Goal: Communication & Community: Share content

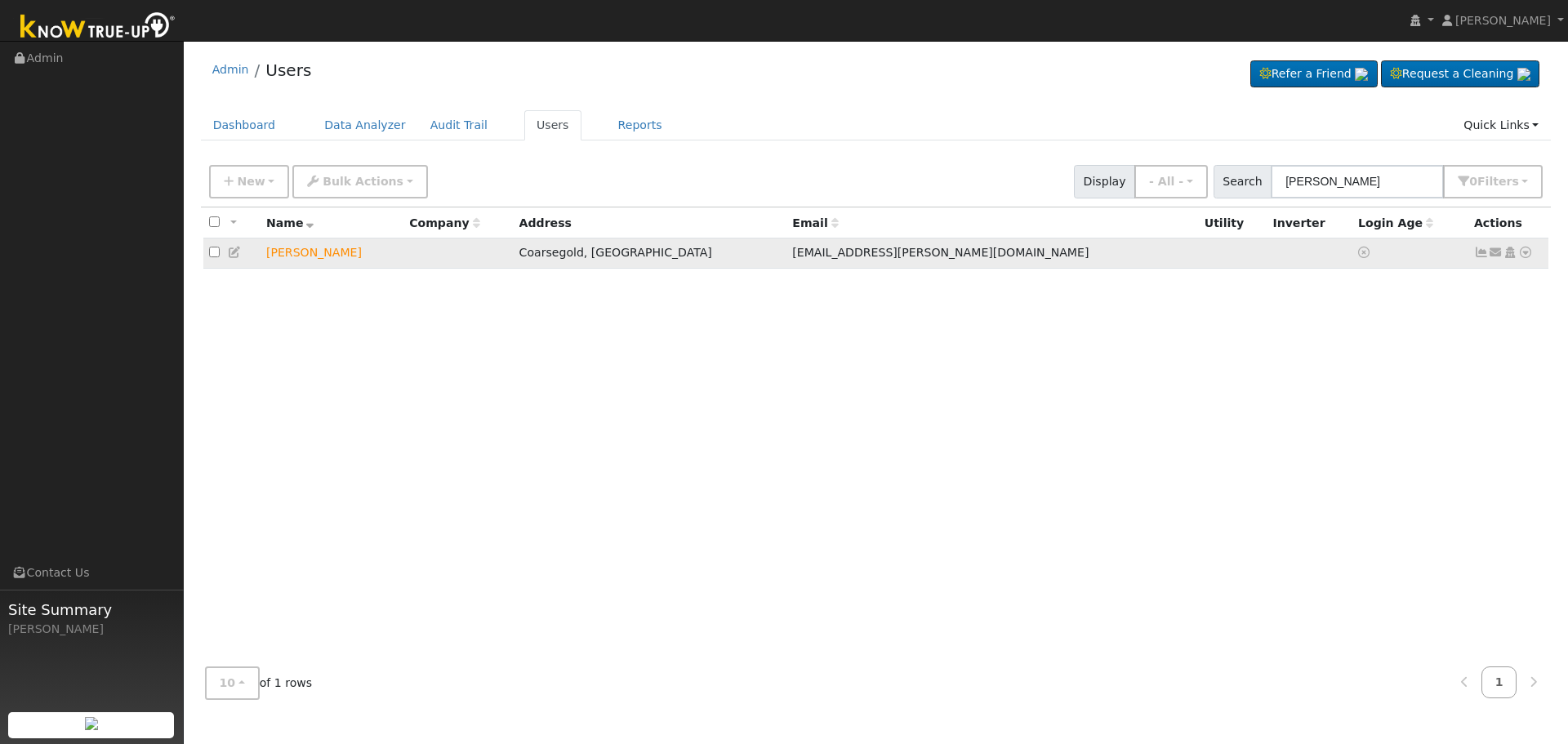
type input "[PERSON_NAME]"
click at [1492, 250] on icon at bounding box center [1496, 252] width 15 height 12
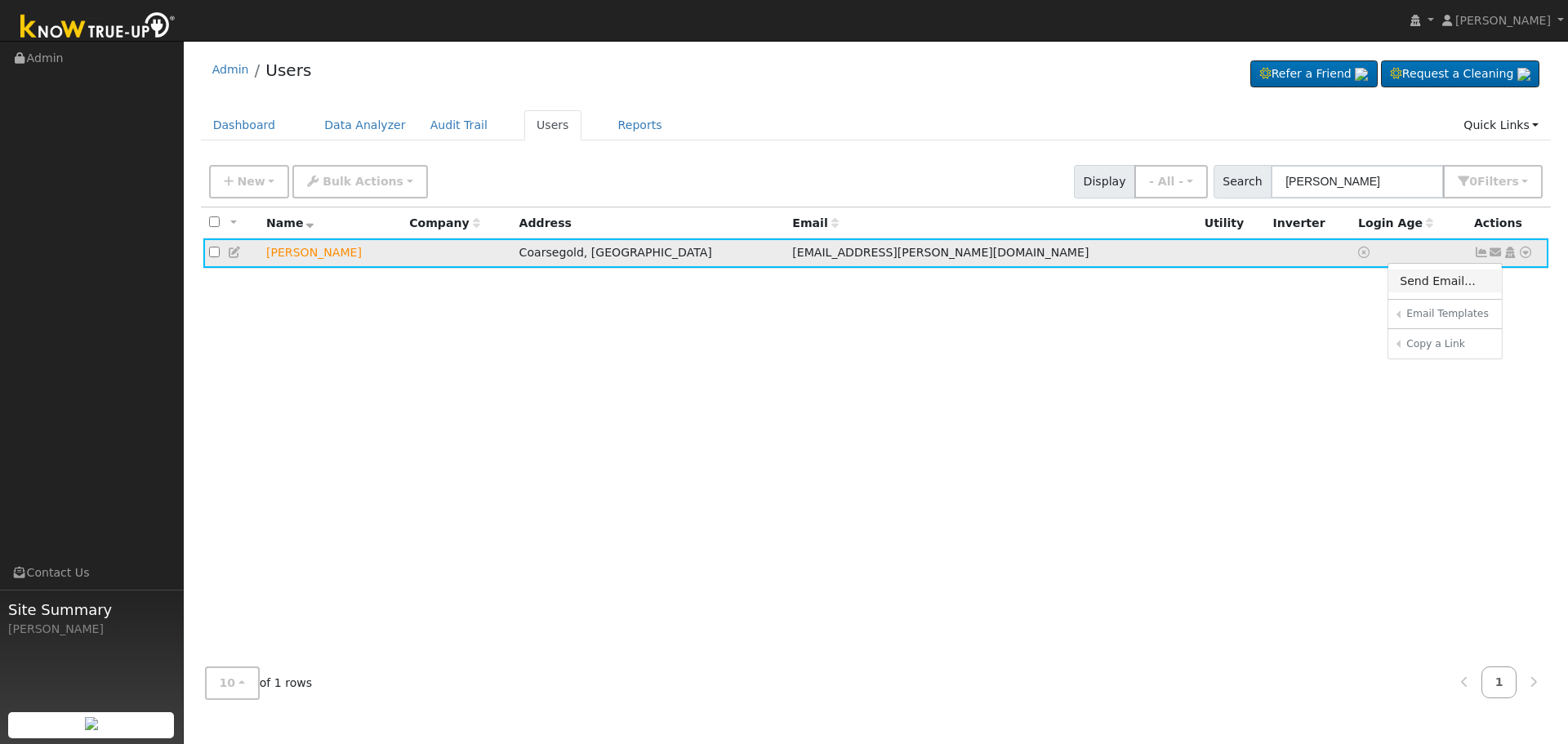
click at [1429, 281] on link "Send Email..." at bounding box center [1445, 280] width 113 height 23
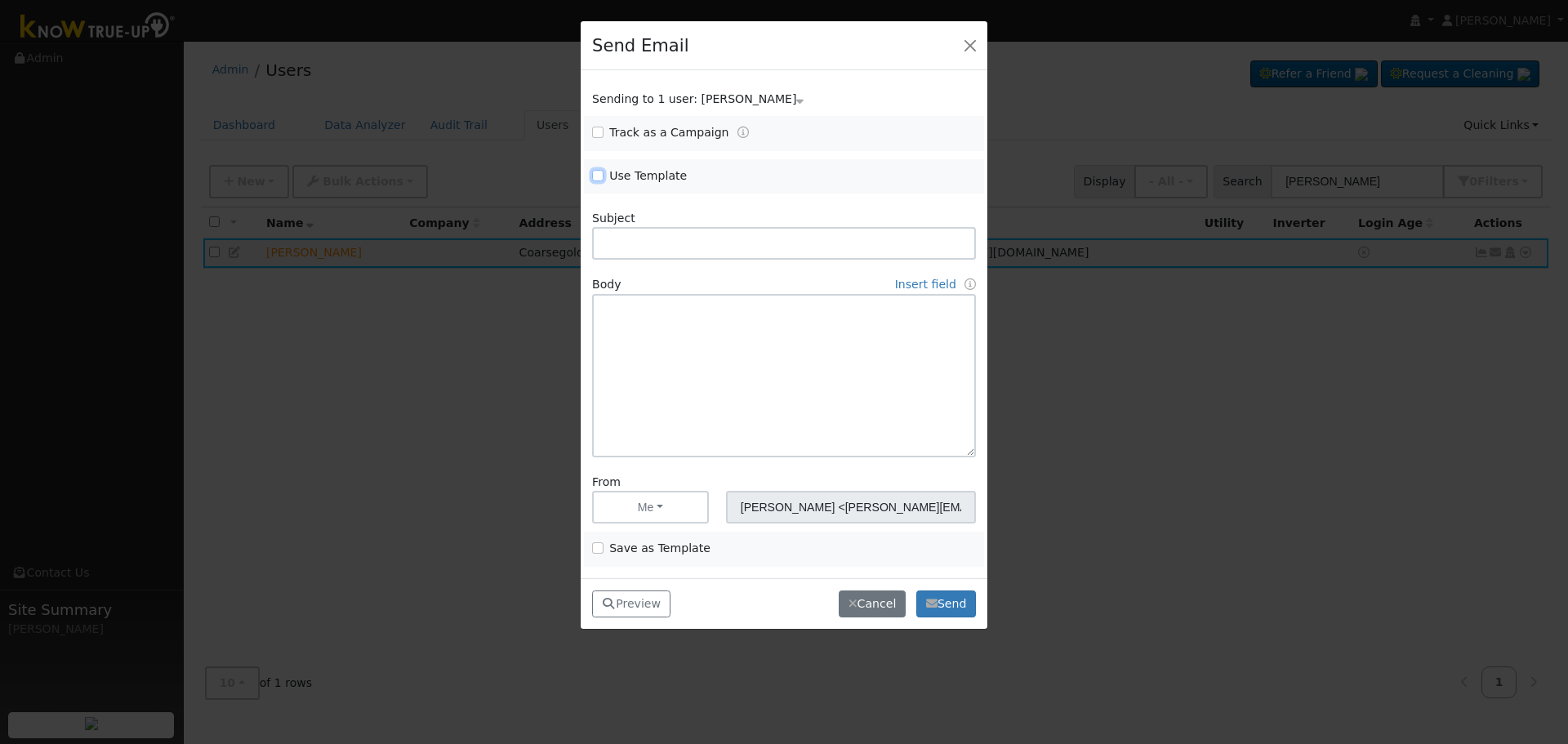
click at [597, 176] on input "Use Template" at bounding box center [598, 175] width 12 height 12
checkbox input "true"
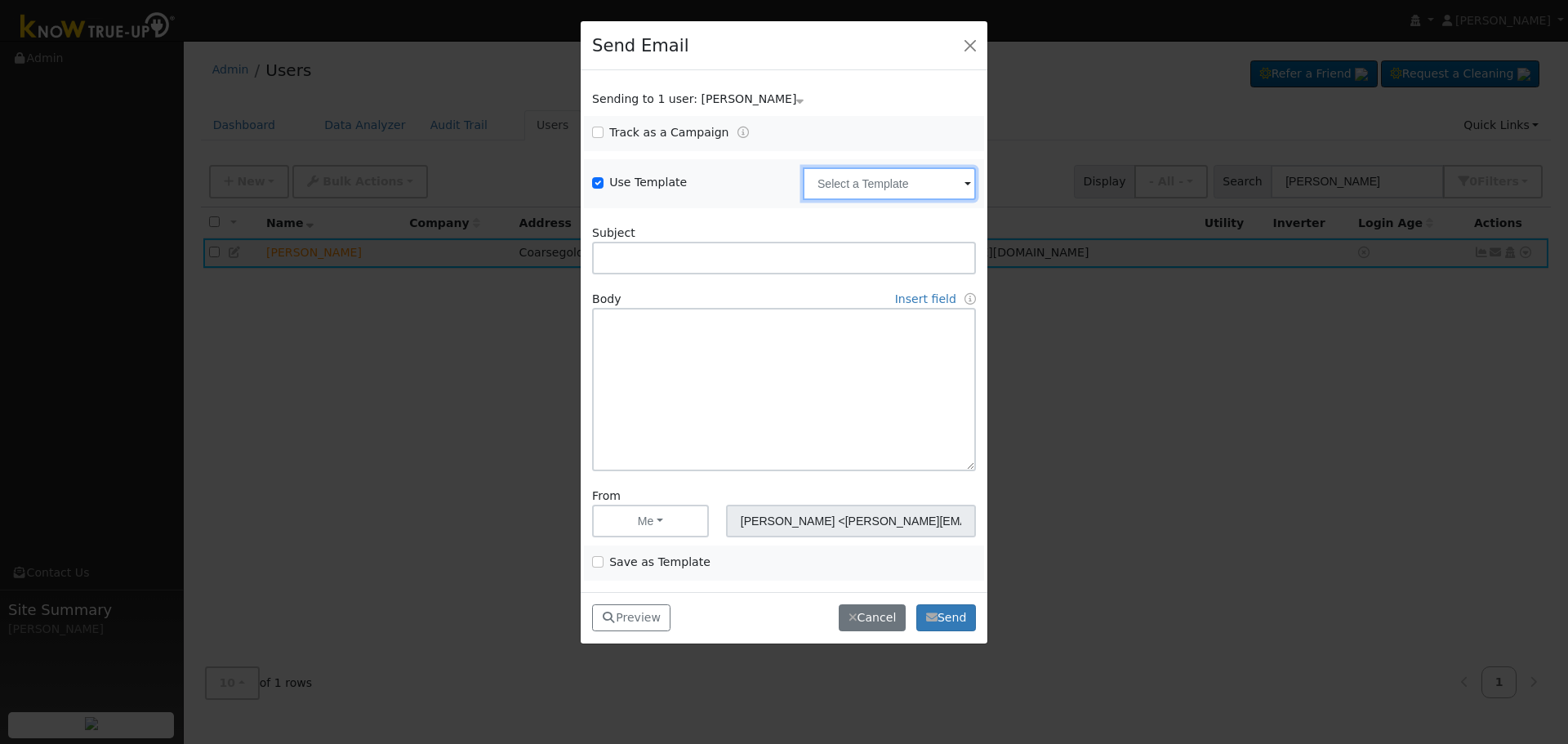
click at [903, 196] on input "text" at bounding box center [889, 184] width 173 height 33
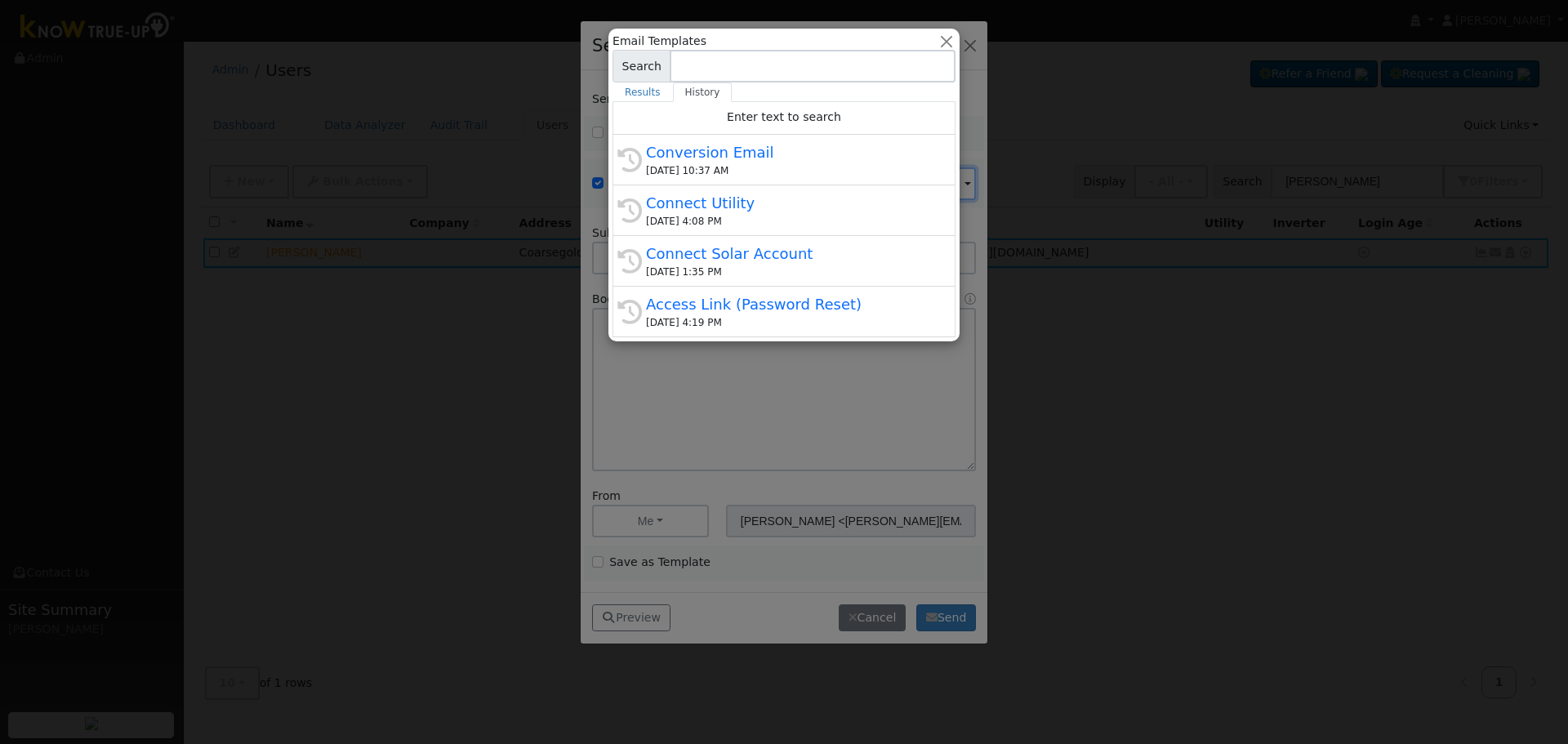
click at [762, 171] on div "[DATE] 10:37 AM" at bounding box center [791, 171] width 291 height 15
type input "Conversion Email"
type input "Connect Your Utility Account"
type textarea "Dear {user_fname}, The first step is to connect your electric utility account. …"
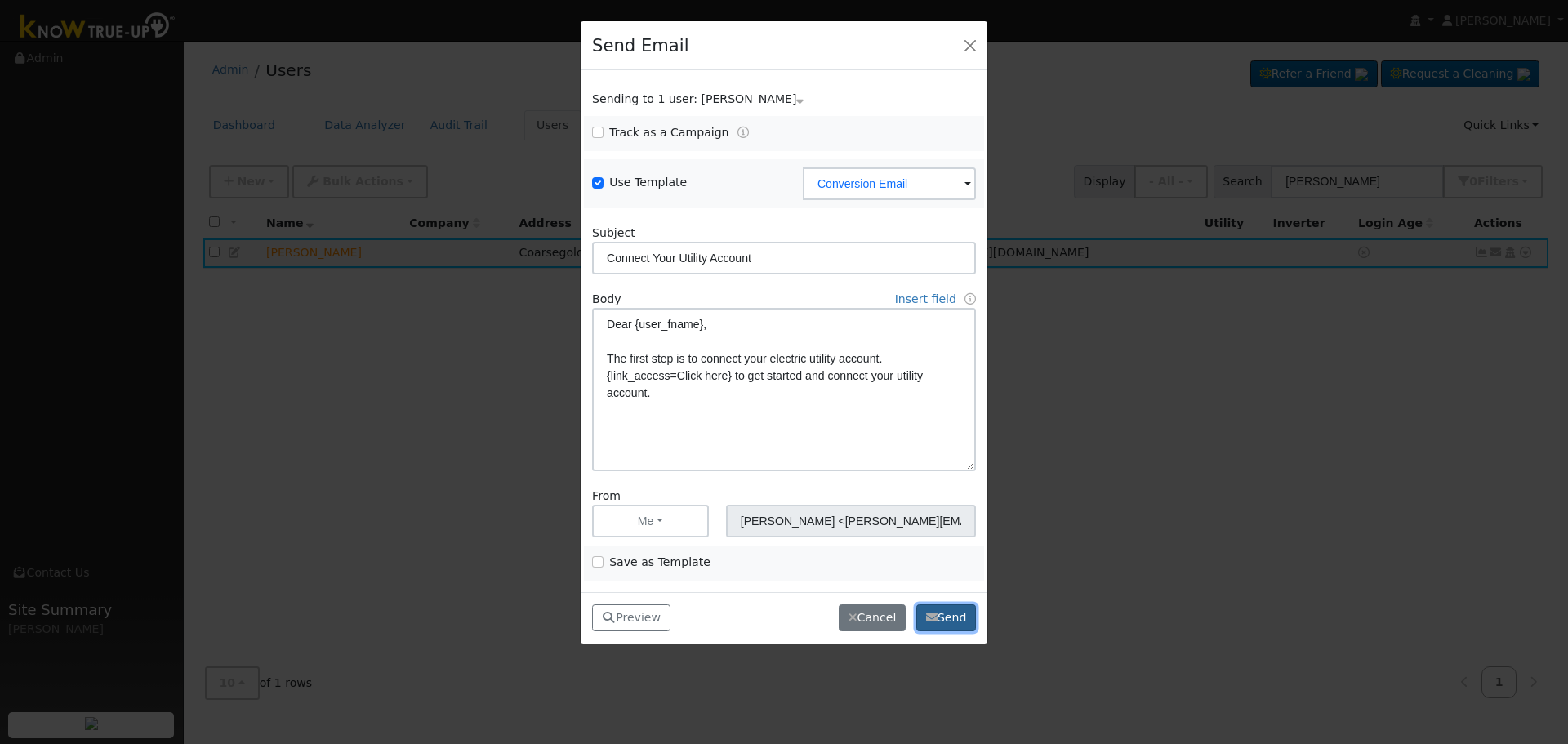
click at [954, 612] on button "Send" at bounding box center [946, 618] width 60 height 28
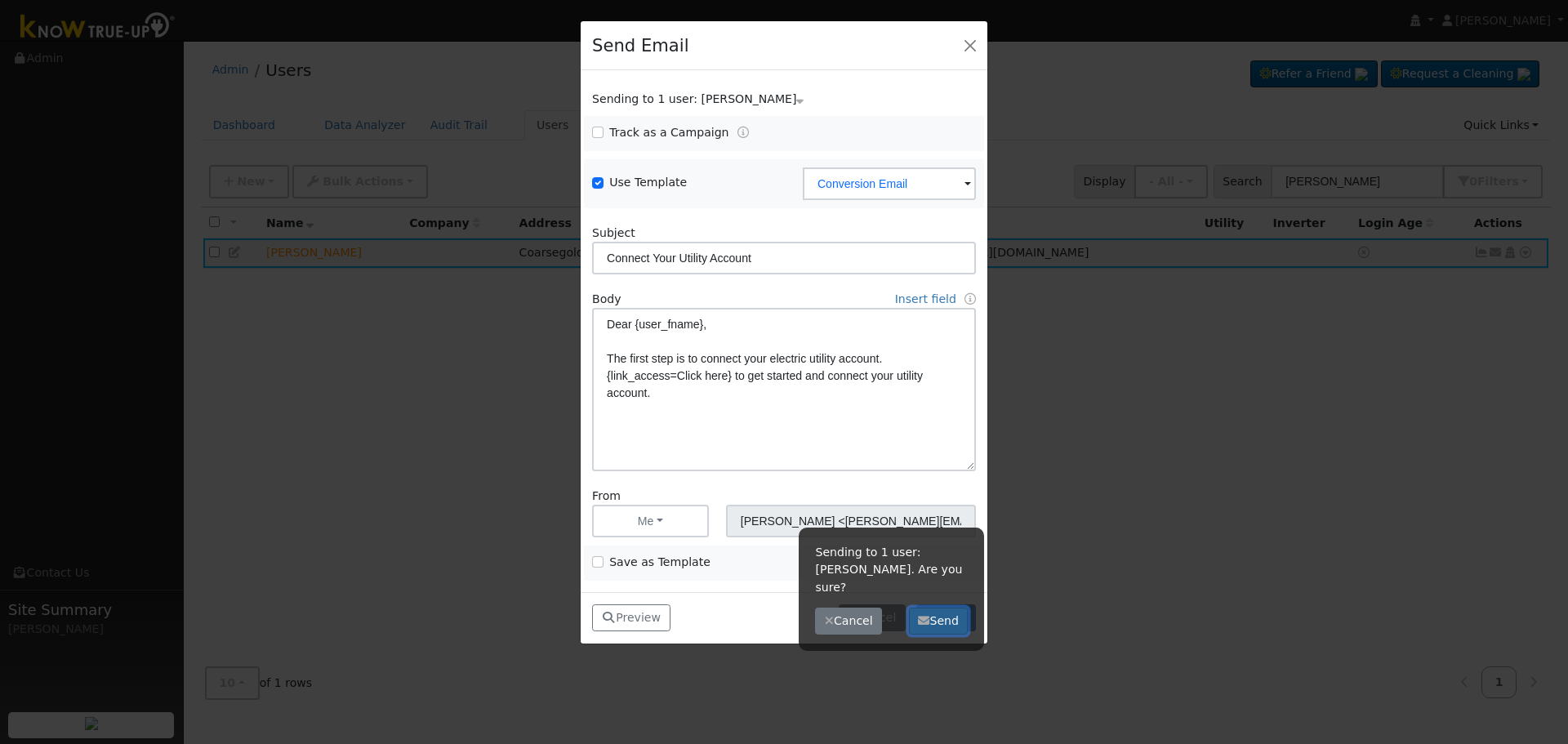
click at [946, 608] on button "Send" at bounding box center [939, 622] width 60 height 28
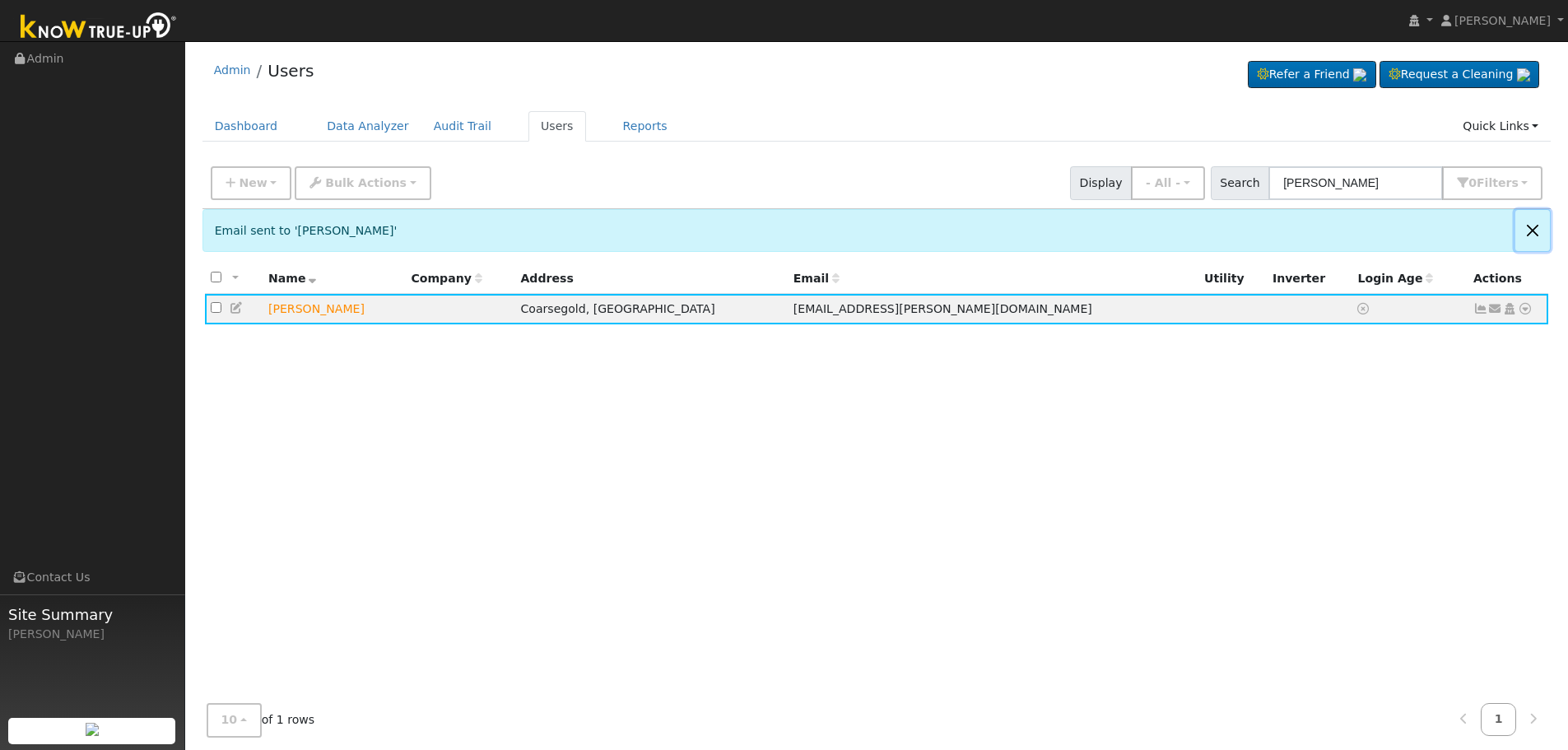
click at [1535, 230] on button "Close" at bounding box center [1533, 230] width 35 height 40
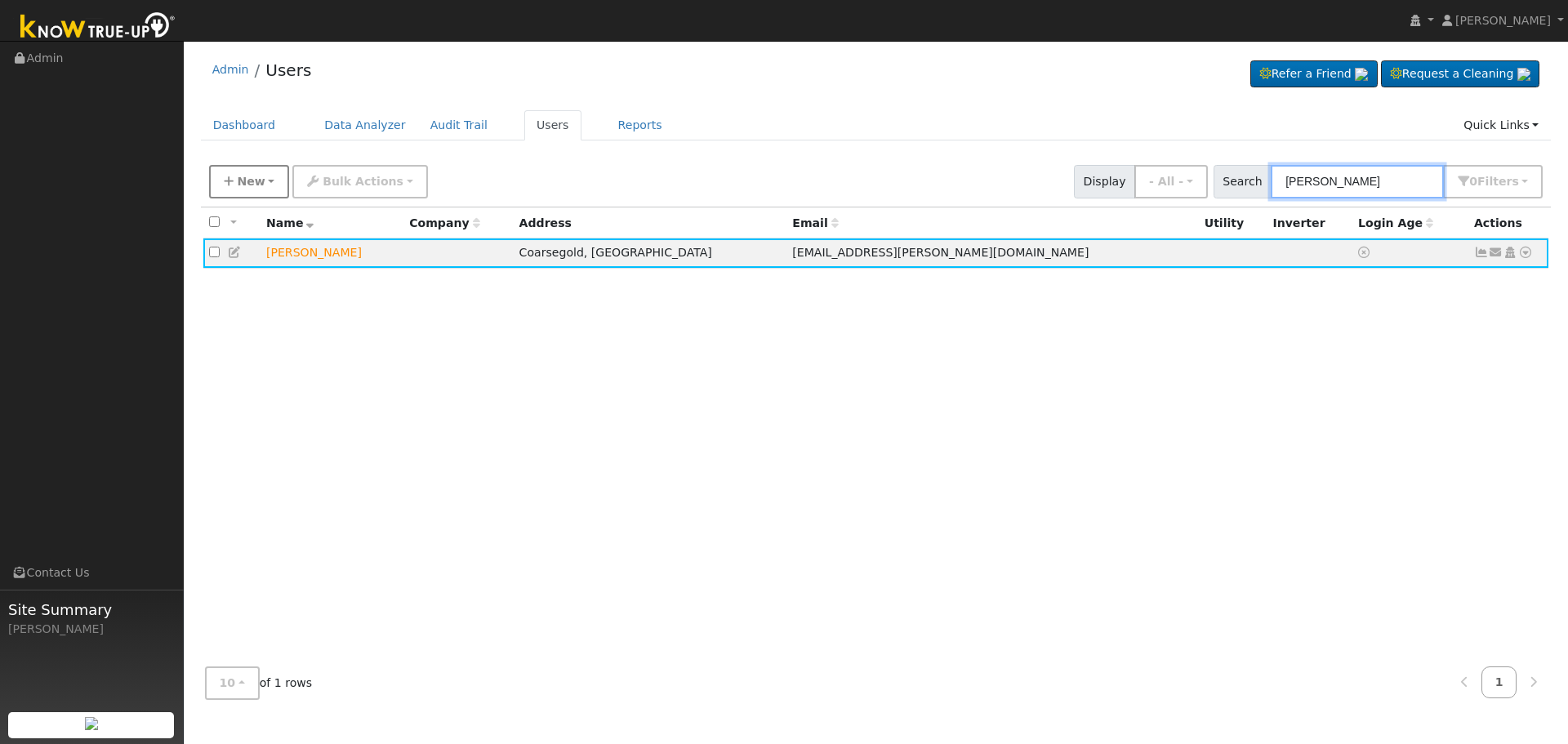
drag, startPoint x: 1396, startPoint y: 183, endPoint x: 252, endPoint y: 177, distance: 1144.0
click at [570, 184] on div "New Add User Quick Add Quick Connect Quick Convert Lead Bulk Actions Send Email…" at bounding box center [876, 179] width 1340 height 39
